Goal: Task Accomplishment & Management: Manage account settings

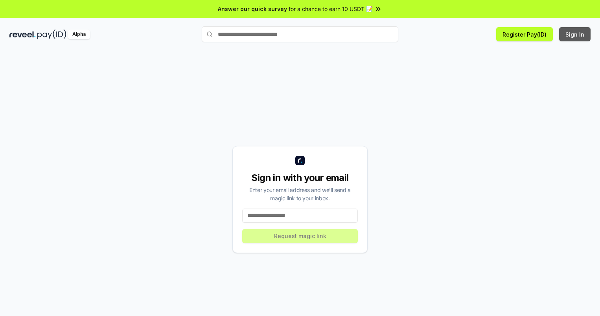
click at [575, 34] on button "Sign In" at bounding box center [574, 34] width 31 height 14
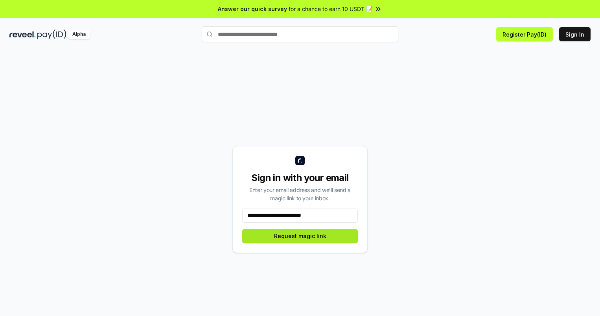
type input "**********"
click at [300, 235] on button "Request magic link" at bounding box center [300, 236] width 116 height 14
